Goal: Task Accomplishment & Management: Use online tool/utility

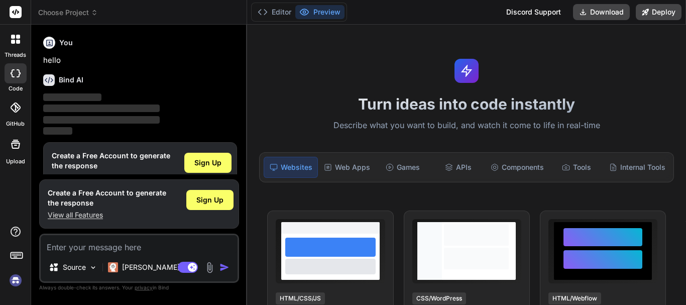
scroll to position [22, 0]
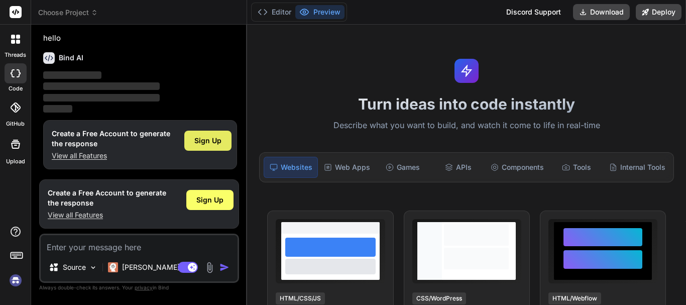
click at [205, 133] on div "Sign Up" at bounding box center [207, 141] width 47 height 20
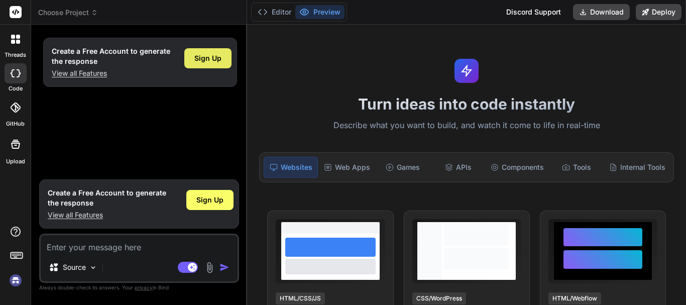
scroll to position [0, 0]
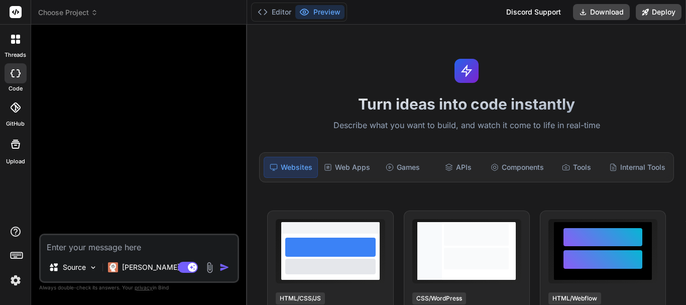
click at [67, 244] on textarea at bounding box center [139, 244] width 197 height 18
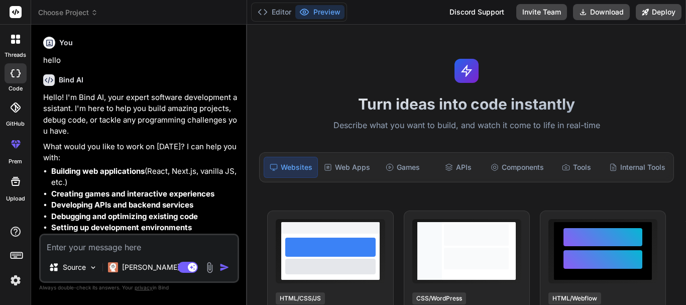
scroll to position [51, 0]
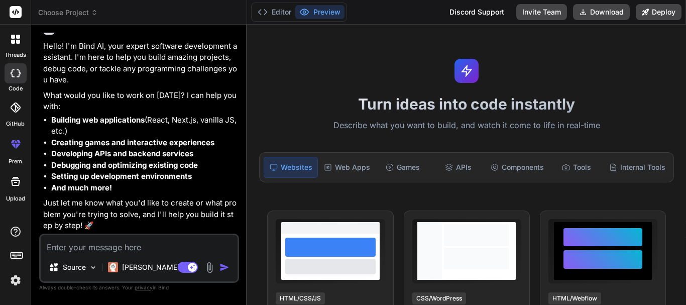
type textarea "x"
click at [64, 242] on textarea at bounding box center [139, 244] width 197 height 18
paste textarea "public function getLeads(Request $request, string $crmIdentifier, LeadsService …"
type textarea "public function getLeads(Request $request, string $crmIdentifier, LeadsService …"
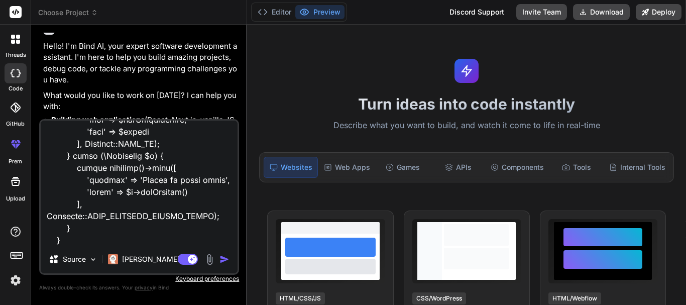
type textarea "x"
type textarea "public function getLeads(Request $request, string $crmIdentifier, LeadsService …"
type textarea "x"
type textarea "public function getLeads(Request $request, string $crmIdentifier, LeadsService …"
type textarea "x"
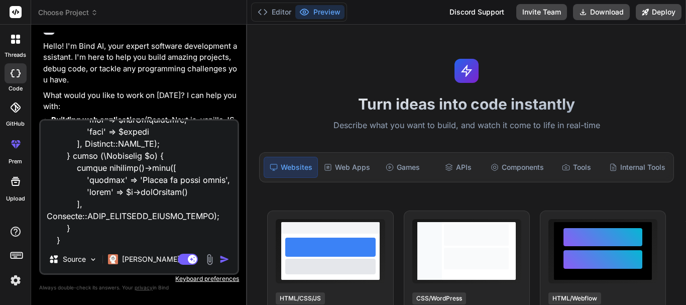
scroll to position [652, 0]
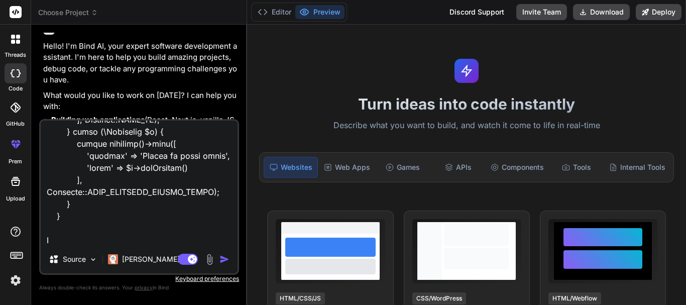
type textarea "public function getLeads(Request $request, string $crmIdentifier, LeadsService …"
type textarea "x"
type textarea "public function getLeads(Request $request, string $crmIdentifier, LeadsService …"
type textarea "x"
type textarea "public function getLeads(Request $request, string $crmIdentifier, LeadsService …"
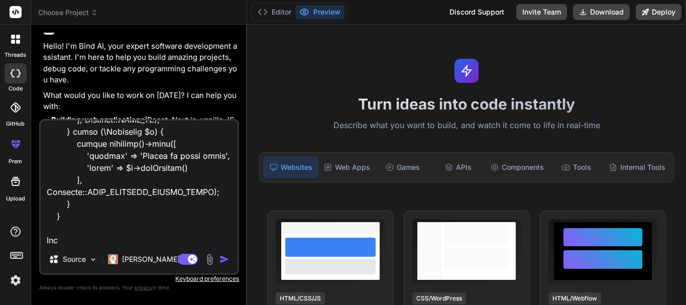
type textarea "x"
type textarea "public function getLeads(Request $request, string $crmIdentifier, LeadsService …"
type textarea "x"
type textarea "public function getLeads(Request $request, string $crmIdentifier, LeadsService …"
type textarea "x"
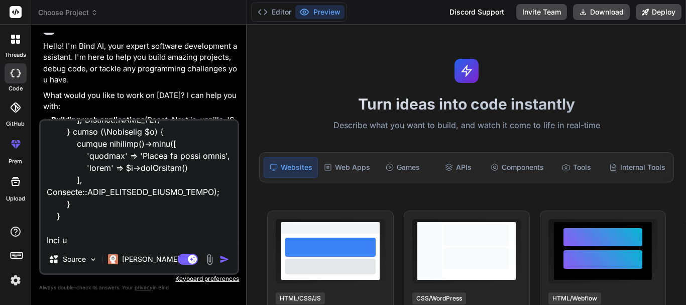
type textarea "public function getLeads(Request $request, string $crmIdentifier, LeadsService …"
type textarea "x"
type textarea "public function getLeads(Request $request, string $crmIdentifier, LeadsService …"
type textarea "x"
type textarea "public function getLeads(Request $request, string $crmIdentifier, LeadsService …"
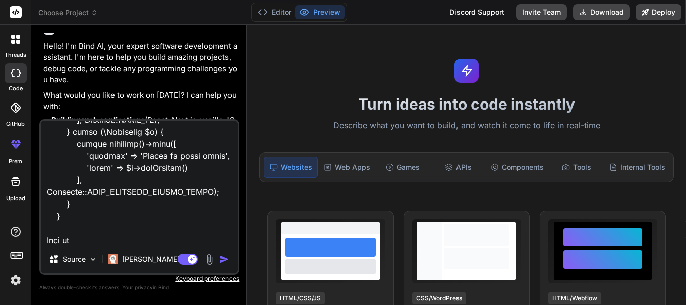
type textarea "x"
type textarea "public function getLeads(Request $request, string $crmIdentifier, LeadsService …"
type textarea "x"
type textarea "public function getLeads(Request $request, string $crmIdentifier, LeadsService …"
type textarea "x"
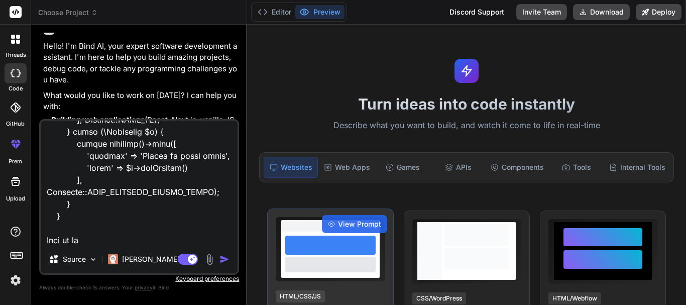
type textarea "public function getLeads(Request $request, string $crmIdentifier, LeadsService …"
type textarea "x"
type textarea "public function getLeads(Request $request, string $crmIdentifier, LeadsService …"
type textarea "x"
type textarea "public function getLeads(Request $request, string $crmIdentifier, LeadsService …"
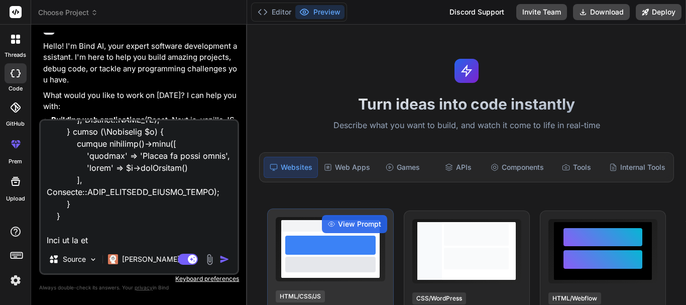
type textarea "x"
type textarea "public function getLeads(Request $request, string $crmIdentifier, LeadsService …"
type textarea "x"
type textarea "public function getLeads(Request $request, string $crmIdentifier, LeadsService …"
type textarea "x"
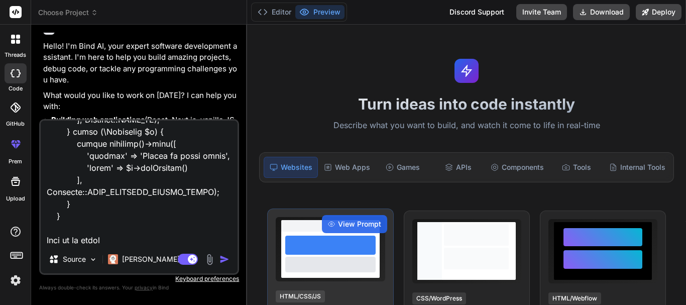
type textarea "public function getLeads(Request $request, string $crmIdentifier, LeadsService …"
type textarea "x"
type textarea "public function getLeads(Request $request, string $crmIdentifier, LeadsService …"
type textarea "x"
type textarea "public function getLeads(Request $request, string $crmIdentifier, LeadsService …"
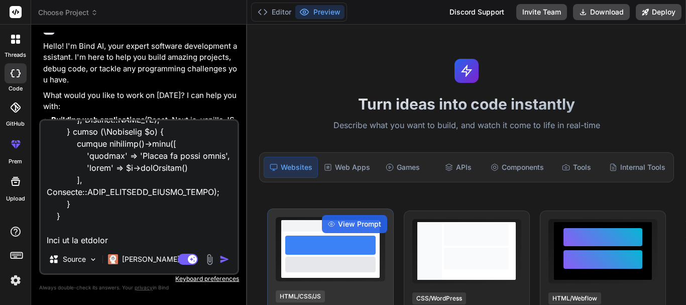
type textarea "x"
type textarea "public function getLeads(Request $request, string $crmIdentifier, LeadsService …"
type textarea "x"
type textarea "public function getLeads(Request $request, string $crmIdentifier, LeadsService …"
type textarea "x"
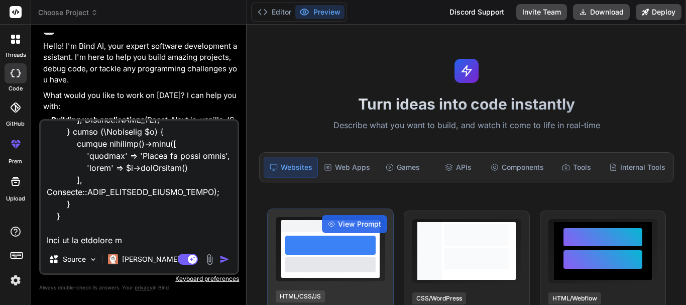
type textarea "public function getLeads(Request $request, string $crmIdentifier, LeadsService …"
type textarea "x"
type textarea "public function getLeads(Request $request, string $crmIdentifier, LeadsService …"
type textarea "x"
type textarea "public function getLeads(Request $request, string $crmIdentifier, LeadsService …"
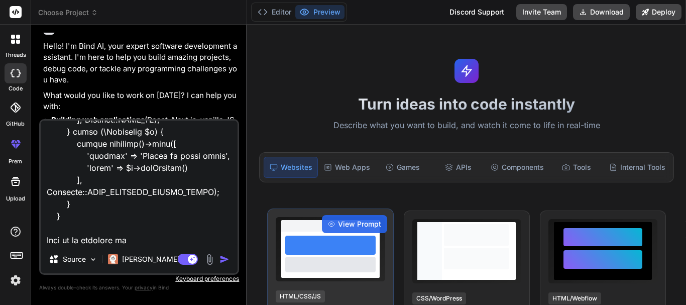
type textarea "x"
type textarea "public function getLeads(Request $request, string $crmIdentifier, LeadsService …"
type textarea "x"
type textarea "public function getLeads(Request $request, string $crmIdentifier, LeadsService …"
type textarea "x"
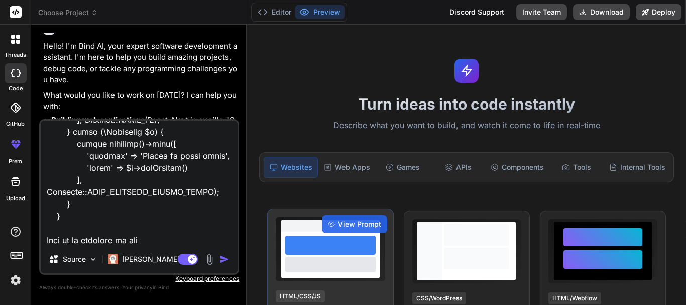
type textarea "public function getLeads(Request $request, string $crmIdentifier, LeadsService …"
type textarea "x"
type textarea "public function getLeads(Request $request, string $crmIdentifier, LeadsService …"
type textarea "x"
type textarea "public function getLeads(Request $request, string $crmIdentifier, LeadsService …"
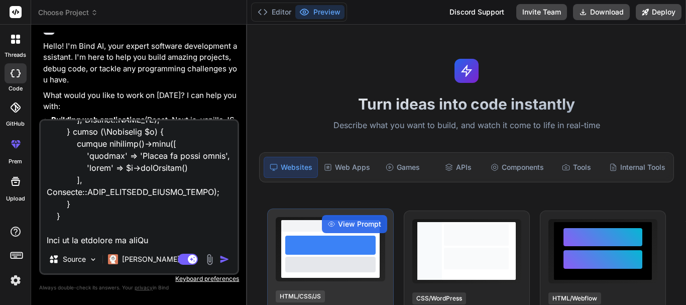
type textarea "x"
type textarea "public function getLeads(Request $request, string $crmIdentifier, LeadsService …"
type textarea "x"
type textarea "public function getLeads(Request $request, string $crmIdentifier, LeadsService …"
type textarea "x"
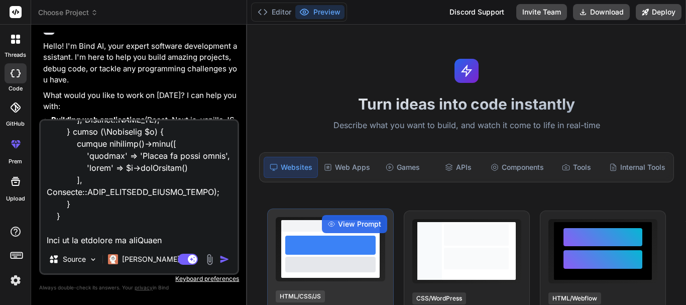
type textarea "public function getLeads(Request $request, string $crmIdentifier, LeadsService …"
type textarea "x"
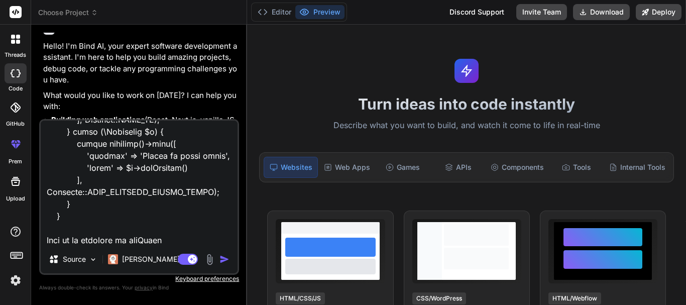
type textarea "public function getLeads(Request $request, string $crmIdentifier, LeadsService …"
type textarea "x"
type textarea "public function getLeads(Request $request, string $crmIdentifier, LeadsService …"
type textarea "x"
type textarea "public function getLeads(Request $request, string $crmIdentifier, LeadsService …"
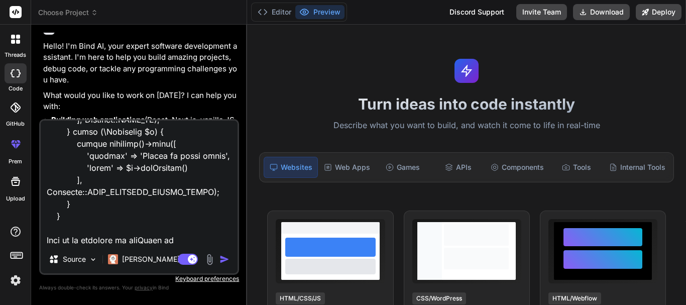
type textarea "x"
type textarea "public function getLeads(Request $request, string $crmIdentifier, LeadsService …"
type textarea "x"
type textarea "public function getLeads(Request $request, string $crmIdentifier, LeadsService …"
type textarea "x"
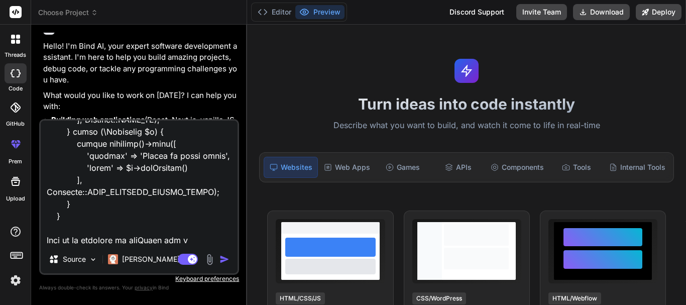
type textarea "public function getLeads(Request $request, string $crmIdentifier, LeadsService …"
type textarea "x"
type textarea "public function getLeads(Request $request, string $crmIdentifier, LeadsService …"
type textarea "x"
type textarea "public function getLeads(Request $request, string $crmIdentifier, LeadsService …"
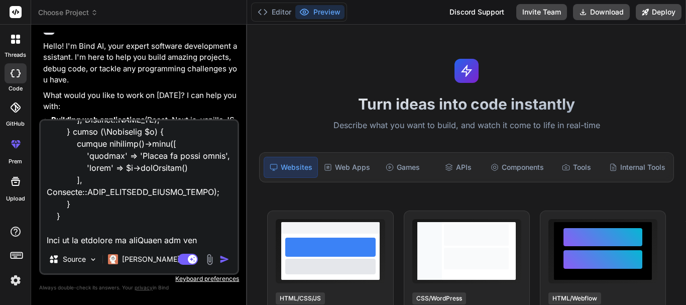
type textarea "x"
type textarea "public function getLeads(Request $request, string $crmIdentifier, LeadsService …"
type textarea "x"
type textarea "public function getLeads(Request $request, string $crmIdentifier, LeadsService …"
type textarea "x"
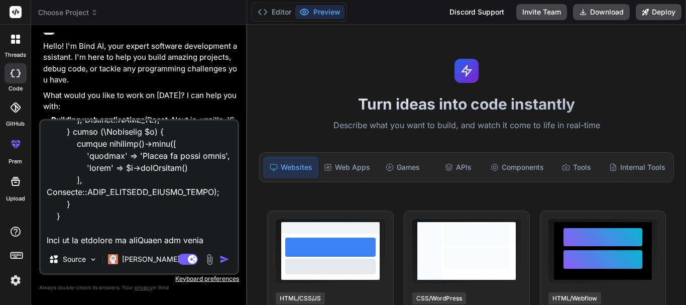
type textarea "public function getLeads(Request $request, string $crmIdentifier, LeadsService …"
type textarea "x"
type textarea "public function getLeads(Request $request, string $crmIdentifier, LeadsService …"
type textarea "x"
type textarea "public function getLeads(Request $request, string $crmIdentifier, LeadsService …"
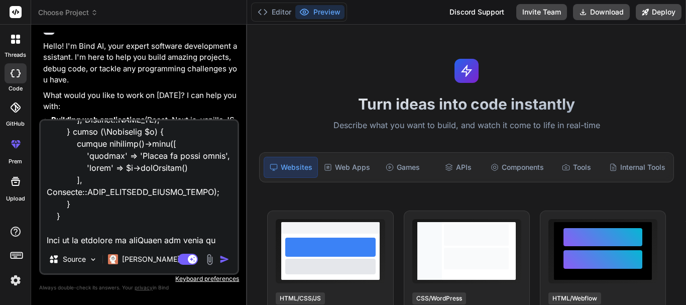
type textarea "x"
type textarea "public function getLeads(Request $request, string $crmIdentifier, LeadsService …"
type textarea "x"
type textarea "public function getLeads(Request $request, string $crmIdentifier, LeadsService …"
type textarea "x"
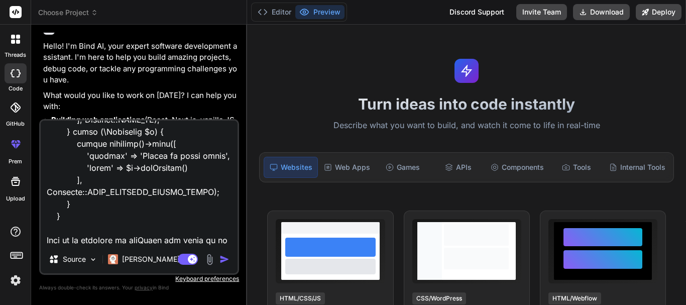
scroll to position [664, 0]
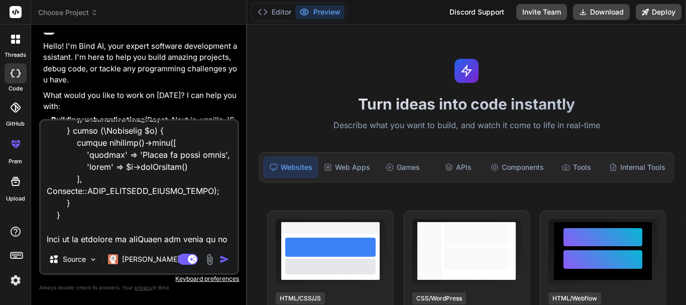
type textarea "public function getLeads(Request $request, string $crmIdentifier, LeadsService …"
type textarea "x"
type textarea "public function getLeads(Request $request, string $crmIdentifier, LeadsService …"
type textarea "x"
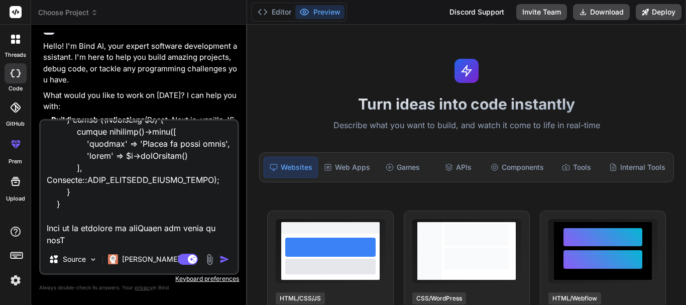
type textarea "public function getLeads(Request $request, string $crmIdentifier, LeadsService …"
type textarea "x"
type textarea "public function getLeads(Request $request, string $crmIdentifier, LeadsService …"
type textarea "x"
type textarea "public function getLeads(Request $request, string $crmIdentifier, LeadsService …"
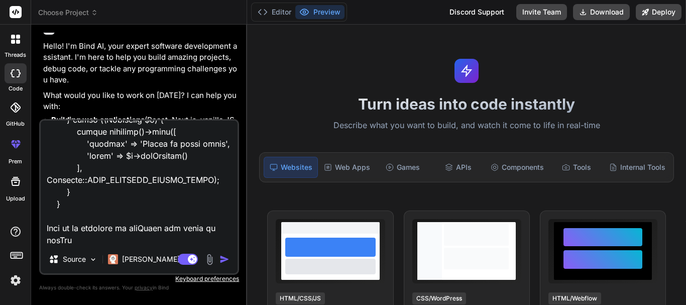
type textarea "x"
type textarea "public function getLeads(Request $request, string $crmIdentifier, LeadsService …"
type textarea "x"
type textarea "public function getLeads(Request $request, string $crmIdentifier, LeadsService …"
type textarea "x"
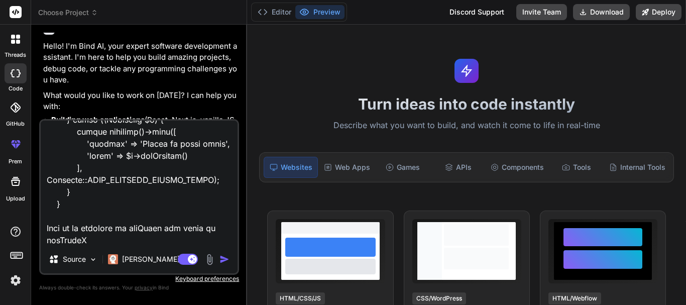
type textarea "public function getLeads(Request $request, string $crmIdentifier, LeadsService …"
type textarea "x"
type textarea "public function getLeads(Request $request, string $crmIdentifier, LeadsService …"
type textarea "x"
type textarea "public function getLeads(Request $request, string $crmIdentifier, LeadsService …"
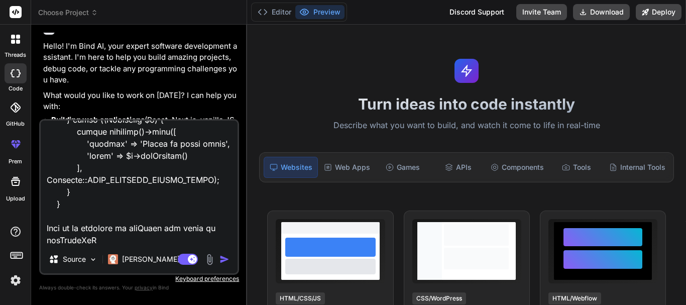
type textarea "x"
type textarea "public function getLeads(Request $request, string $crmIdentifier, LeadsService …"
type textarea "x"
type textarea "public function getLeads(Request $request, string $crmIdentifier, LeadsService …"
type textarea "x"
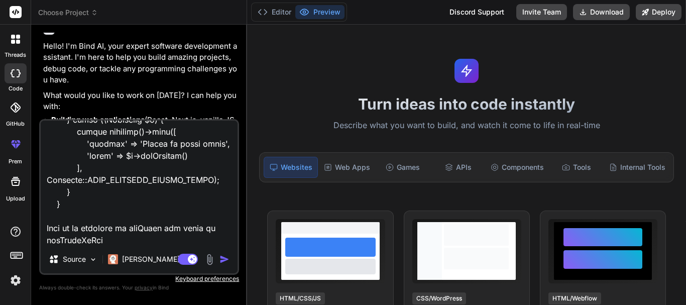
paste textarea "public function getLeadsByCrm(string $crmCode, ?string $externalLeadId = null, …"
type textarea "public function getLeads(Request $request, string $crmIdentifier, LeadsService …"
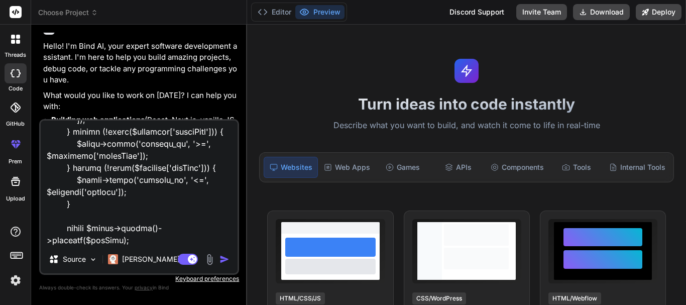
type textarea "x"
type textarea "public function getLeads(Request $request, string $crmIdentifier, LeadsService …"
type textarea "x"
type textarea "public function getLeads(Request $request, string $crmIdentifier, LeadsService …"
type textarea "x"
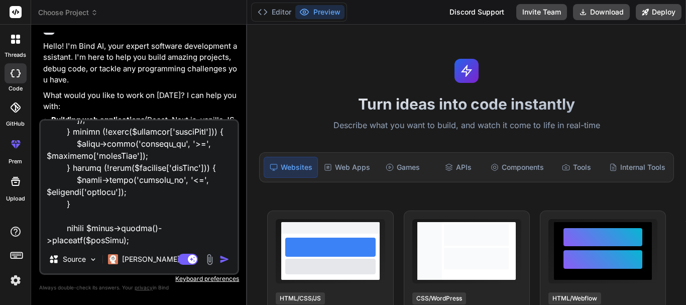
scroll to position [1291, 0]
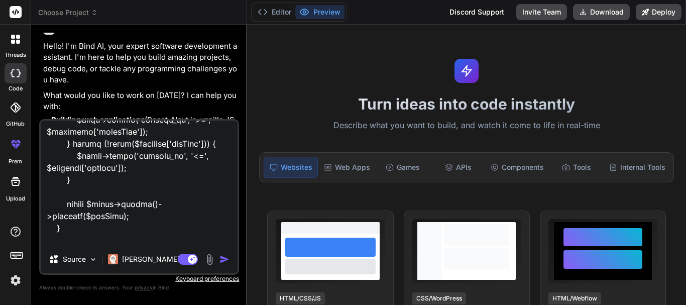
type textarea "public function getLeads(Request $request, string $crmIdentifier, LeadsService …"
type textarea "x"
type textarea "public function getLeads(Request $request, string $crmIdentifier, LeadsService …"
type textarea "x"
type textarea "public function getLeads(Request $request, string $crmIdentifier, LeadsService …"
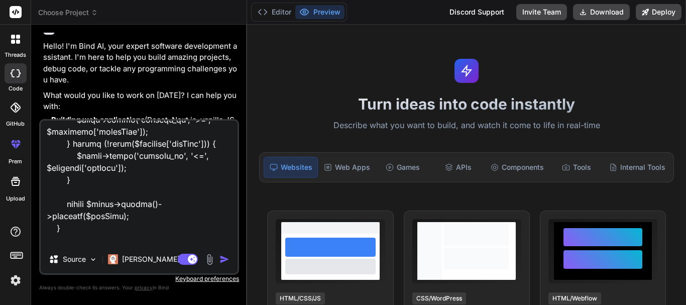
type textarea "x"
type textarea "public function getLeads(Request $request, string $crmIdentifier, LeadsService …"
type textarea "x"
type textarea "public function getLeads(Request $request, string $crmIdentifier, LeadsService …"
type textarea "x"
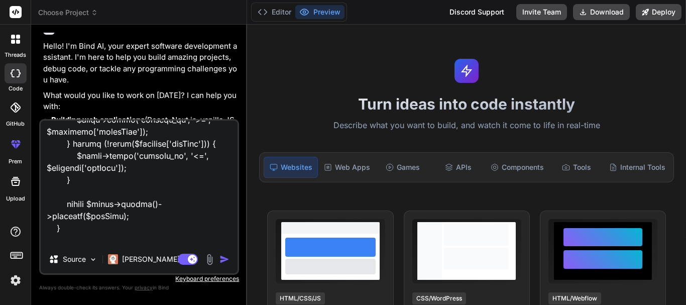
type textarea "public function getLeads(Request $request, string $crmIdentifier, LeadsService …"
type textarea "x"
type textarea "public function getLeads(Request $request, string $crmIdentifier, LeadsService …"
type textarea "x"
type textarea "public function getLeads(Request $request, string $crmIdentifier, LeadsService …"
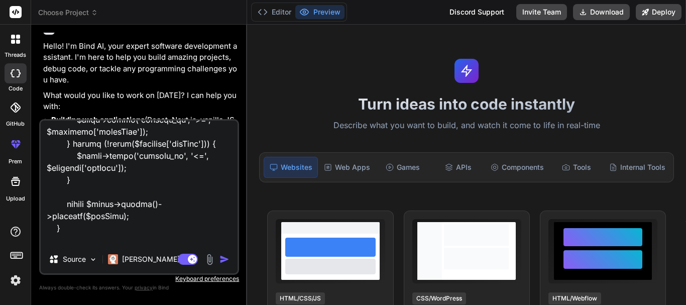
type textarea "x"
type textarea "public function getLeads(Request $request, string $crmIdentifier, LeadsService …"
type textarea "x"
type textarea "public function getLeads(Request $request, string $crmIdentifier, LeadsService …"
type textarea "x"
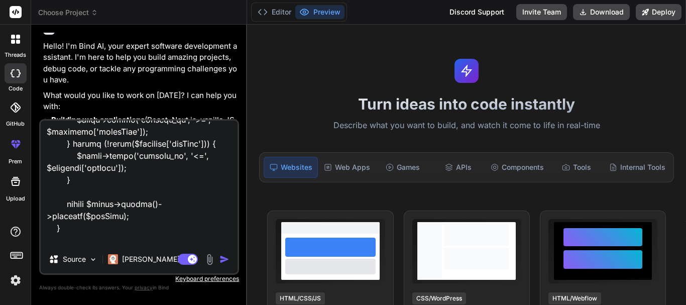
type textarea "public function getLeads(Request $request, string $crmIdentifier, LeadsService …"
type textarea "x"
type textarea "public function getLeads(Request $request, string $crmIdentifier, LeadsService …"
type textarea "x"
type textarea "public function getLeads(Request $request, string $crmIdentifier, LeadsService …"
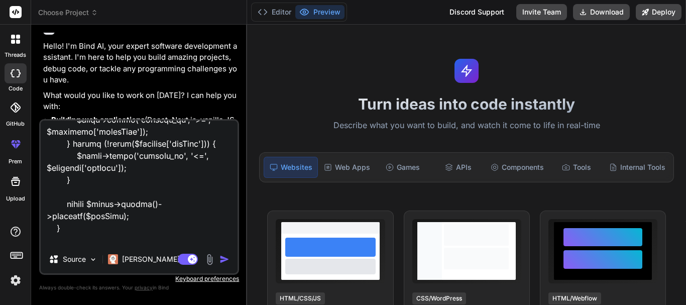
type textarea "x"
type textarea "public function getLeads(Request $request, string $crmIdentifier, LeadsService …"
type textarea "x"
type textarea "public function getLeads(Request $request, string $crmIdentifier, LeadsService …"
type textarea "x"
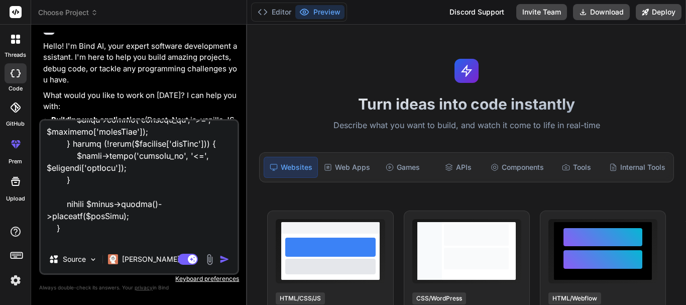
type textarea "public function getLeads(Request $request, string $crmIdentifier, LeadsService …"
type textarea "x"
type textarea "public function getLeads(Request $request, string $crmIdentifier, LeadsService …"
type textarea "x"
type textarea "public function getLeads(Request $request, string $crmIdentifier, LeadsService …"
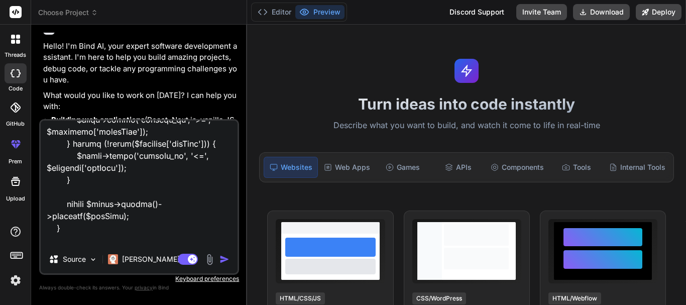
type textarea "x"
type textarea "public function getLeads(Request $request, string $crmIdentifier, LeadsService …"
type textarea "x"
type textarea "public function getLeads(Request $request, string $crmIdentifier, LeadsService …"
type textarea "x"
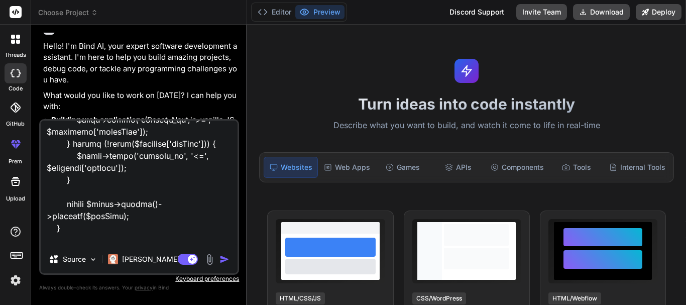
type textarea "public function getLeads(Request $request, string $crmIdentifier, LeadsService …"
type textarea "x"
type textarea "public function getLeads(Request $request, string $crmIdentifier, LeadsService …"
type textarea "x"
type textarea "public function getLeads(Request $request, string $crmIdentifier, LeadsService …"
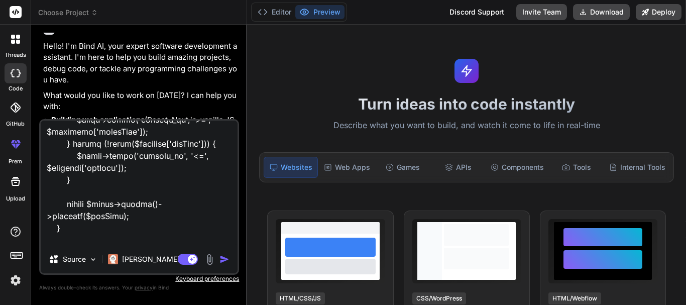
type textarea "x"
type textarea "public function getLeads(Request $request, string $crmIdentifier, LeadsService …"
type textarea "x"
type textarea "public function getLeads(Request $request, string $crmIdentifier, LeadsService …"
type textarea "x"
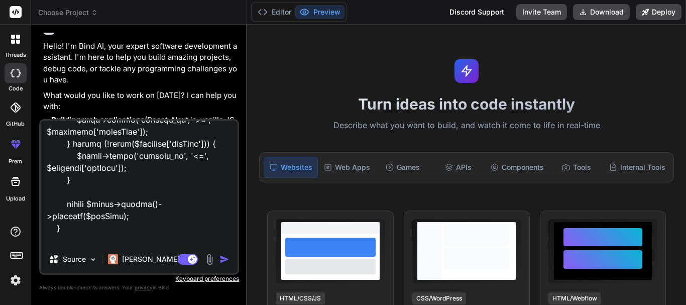
type textarea "public function getLeads(Request $request, string $crmIdentifier, LeadsService …"
type textarea "x"
type textarea "public function getLeads(Request $request, string $crmIdentifier, LeadsService …"
type textarea "x"
type textarea "public function getLeads(Request $request, string $crmIdentifier, LeadsService …"
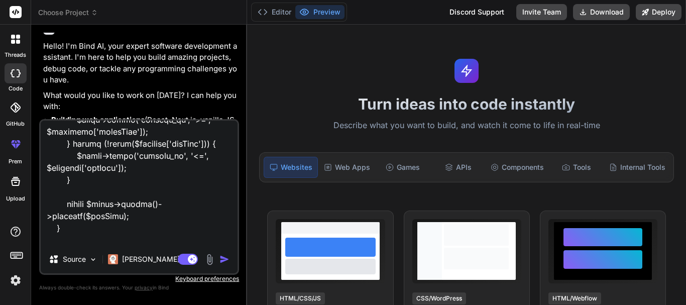
type textarea "x"
type textarea "public function getLeads(Request $request, string $crmIdentifier, LeadsService …"
type textarea "x"
type textarea "public function getLeads(Request $request, string $crmIdentifier, LeadsService …"
type textarea "x"
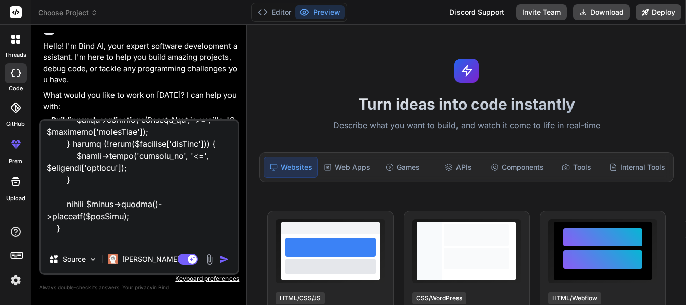
type textarea "public function getLeads(Request $request, string $crmIdentifier, LeadsService …"
type textarea "x"
type textarea "public function getLeads(Request $request, string $crmIdentifier, LeadsService …"
type textarea "x"
type textarea "public function getLeads(Request $request, string $crmIdentifier, LeadsService …"
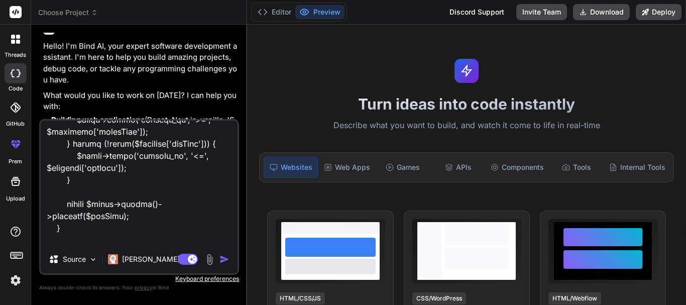
type textarea "x"
type textarea "public function getLeads(Request $request, string $crmIdentifier, LeadsService …"
type textarea "x"
type textarea "public function getLeads(Request $request, string $crmIdentifier, LeadsService …"
type textarea "x"
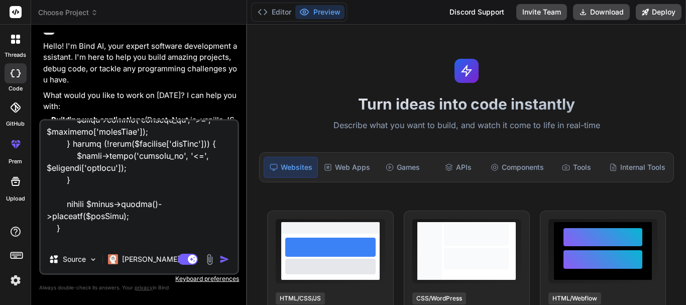
type textarea "public function getLeads(Request $request, string $crmIdentifier, LeadsService …"
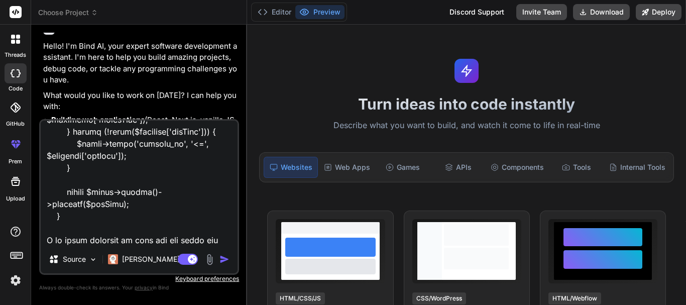
paste textarea "[URL][DATE]"
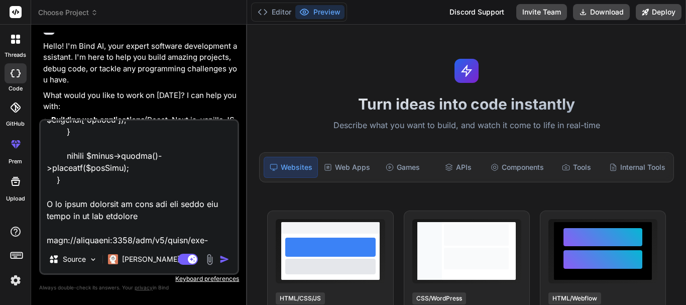
scroll to position [1363, 0]
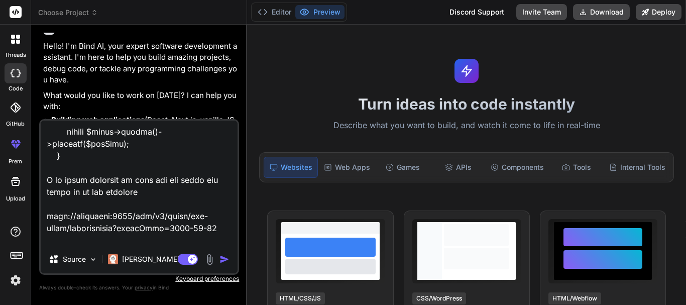
paste textarea "{ "message": "Leads retrieved successfully", "crm": "salesplanner", "data": { "…"
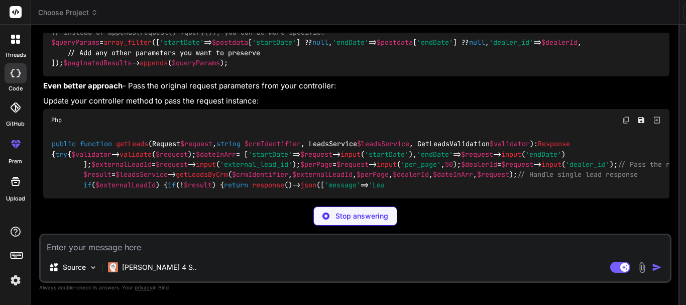
scroll to position [460, 0]
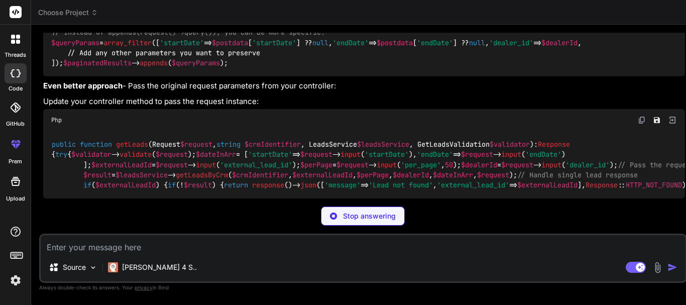
drag, startPoint x: 326, startPoint y: 57, endPoint x: 386, endPoint y: 61, distance: 59.9
click at [386, 61] on div "Bind AI Web Search Created with Pixso. Code Generator You hello Bind AI Hello! …" at bounding box center [363, 165] width 664 height 280
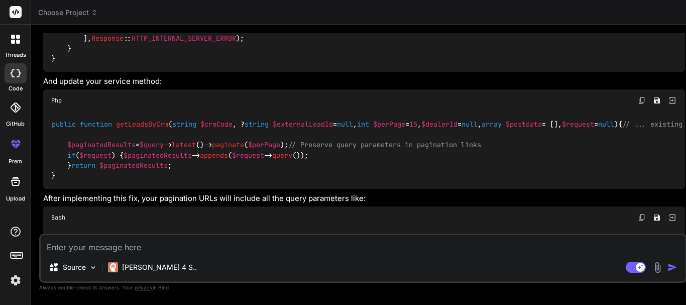
scroll to position [1315, 0]
drag, startPoint x: 264, startPoint y: 151, endPoint x: 69, endPoint y: 122, distance: 197.6
drag, startPoint x: 170, startPoint y: 170, endPoint x: 65, endPoint y: 123, distance: 115.8
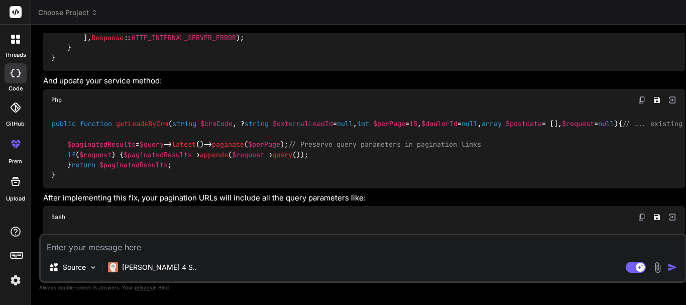
copy code "$paginatedResults = $query -> latest ()-> paginate ( $perPage ); // Preserve qu…"
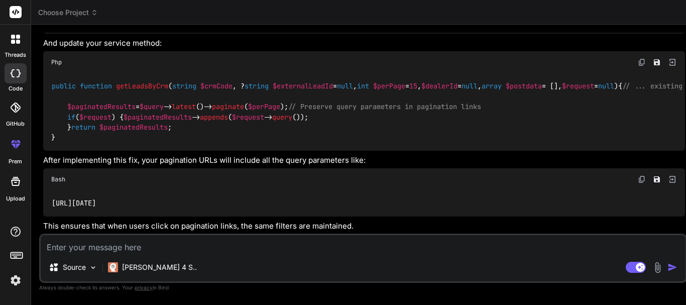
scroll to position [2049, 0]
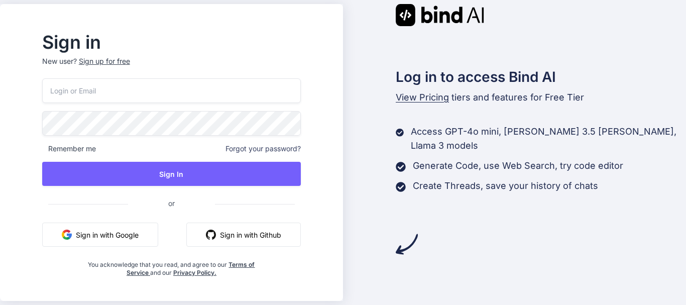
click at [120, 63] on div "Sign up for free" at bounding box center [104, 61] width 51 height 10
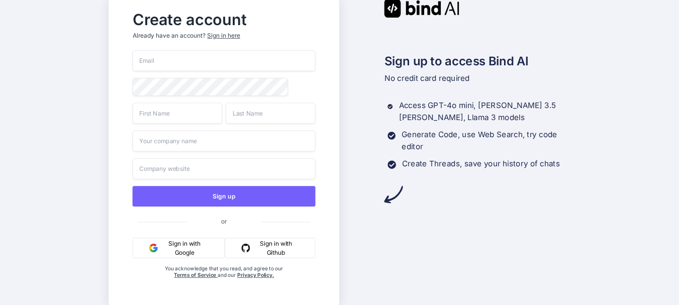
click at [147, 60] on input "email" at bounding box center [224, 60] width 183 height 21
paste input "[EMAIL_ADDRESS][DOMAIN_NAME]"
type input "[EMAIL_ADDRESS][DOMAIN_NAME]"
click at [161, 112] on input "text" at bounding box center [178, 112] width 90 height 21
type input "gtgrtgtrt"
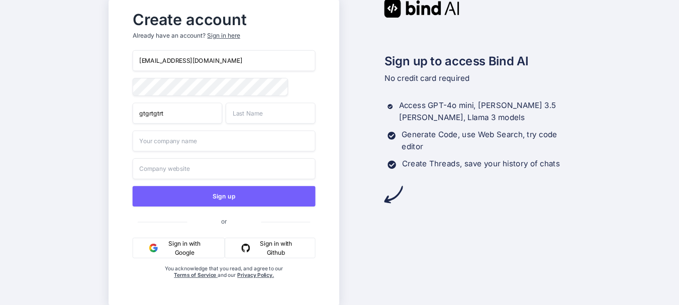
click at [246, 120] on input "text" at bounding box center [271, 112] width 90 height 21
type input "grtrtgv"
click at [191, 147] on input "g" at bounding box center [224, 141] width 183 height 21
type input "ggvtgv"
click at [178, 170] on input "text" at bounding box center [224, 168] width 183 height 21
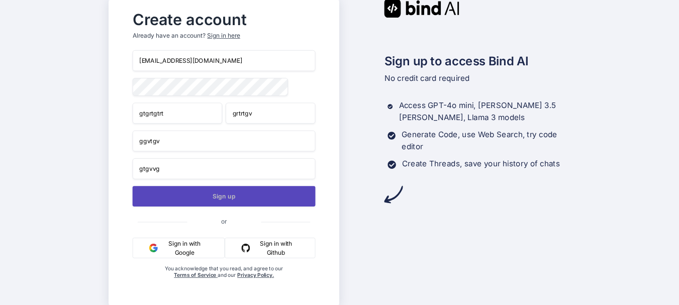
type input "gtgvvg"
click at [217, 191] on button "Sign up" at bounding box center [224, 196] width 183 height 21
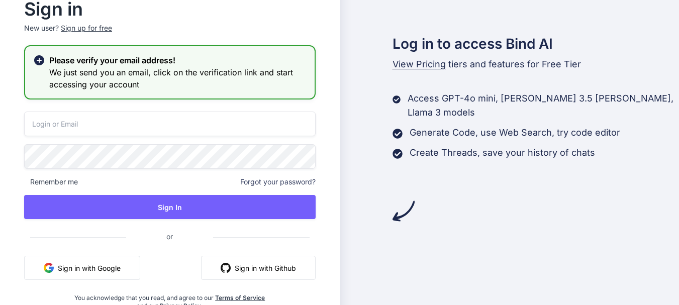
click at [77, 30] on div "Sign up for free" at bounding box center [86, 28] width 51 height 10
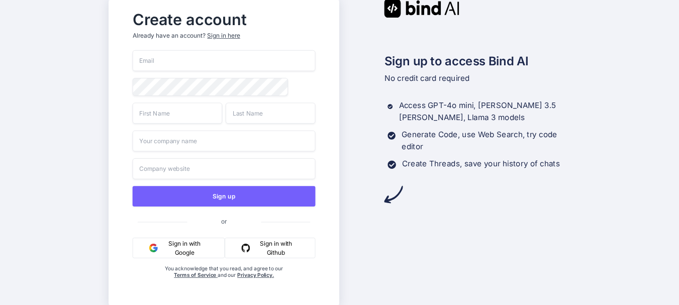
click at [175, 65] on input "email" at bounding box center [224, 60] width 183 height 21
paste input "brlt554@novamails.my"
type input "brlt554@novamails.my"
click at [173, 120] on input "text" at bounding box center [178, 112] width 90 height 21
type input "efdwf"
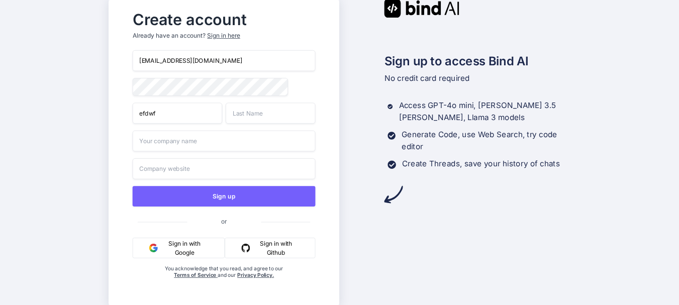
click at [266, 118] on input "text" at bounding box center [271, 112] width 90 height 21
type input "rfrd"
click at [179, 141] on input "text" at bounding box center [224, 141] width 183 height 21
type input "rgfrdg"
click at [169, 164] on input "text" at bounding box center [224, 168] width 183 height 21
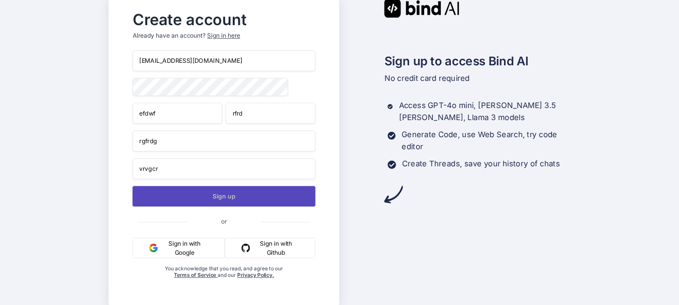
type input "vrvgcr"
click at [226, 193] on button "Sign up" at bounding box center [224, 196] width 183 height 21
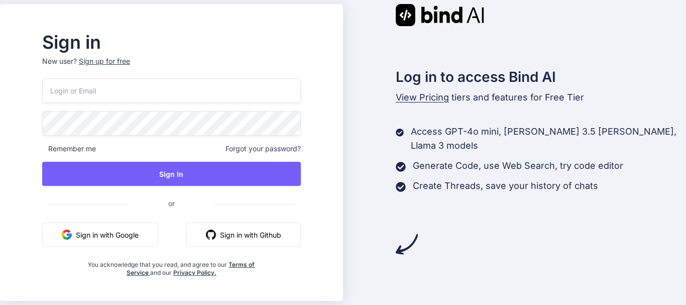
click at [84, 96] on input "email" at bounding box center [171, 90] width 259 height 25
paste input "[EMAIL_ADDRESS][DOMAIN_NAME]"
type input "[EMAIL_ADDRESS][DOMAIN_NAME]"
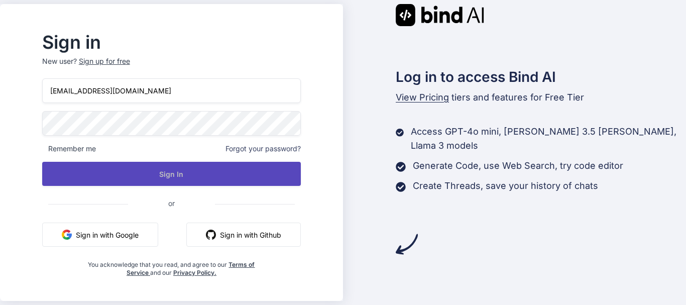
click at [168, 168] on button "Sign In" at bounding box center [171, 174] width 259 height 24
